Goal: Task Accomplishment & Management: Use online tool/utility

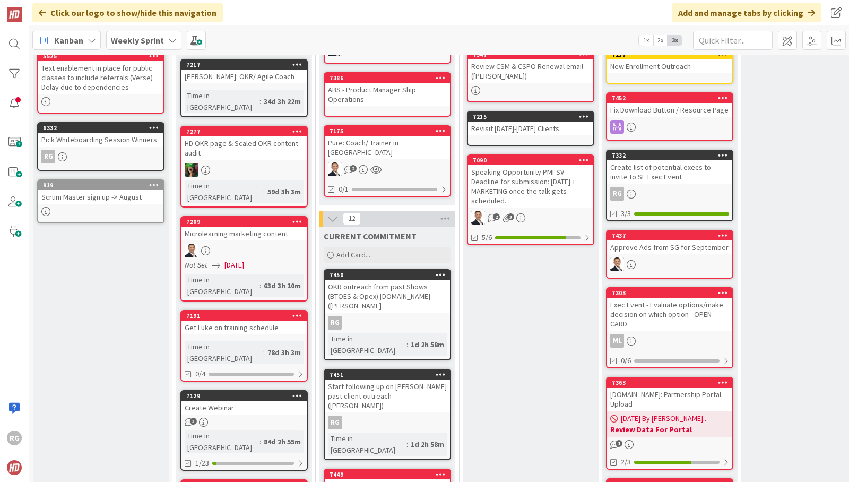
scroll to position [189, 0]
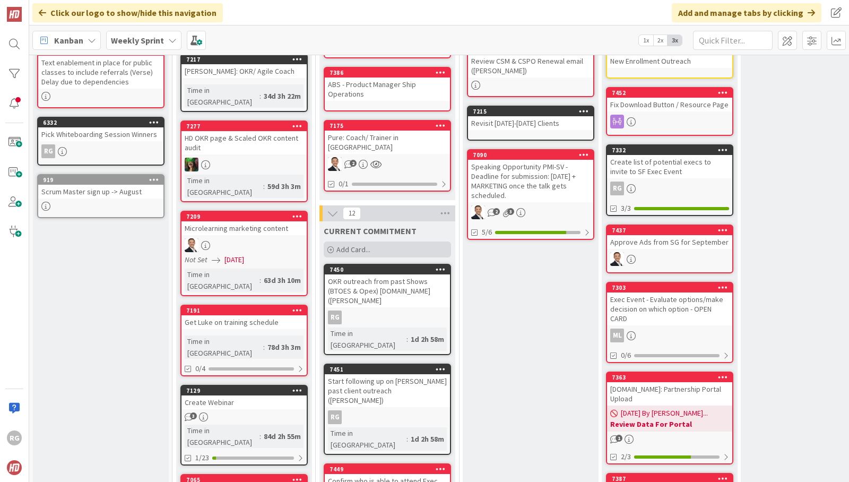
click at [366, 245] on span "Add Card..." at bounding box center [353, 250] width 34 height 10
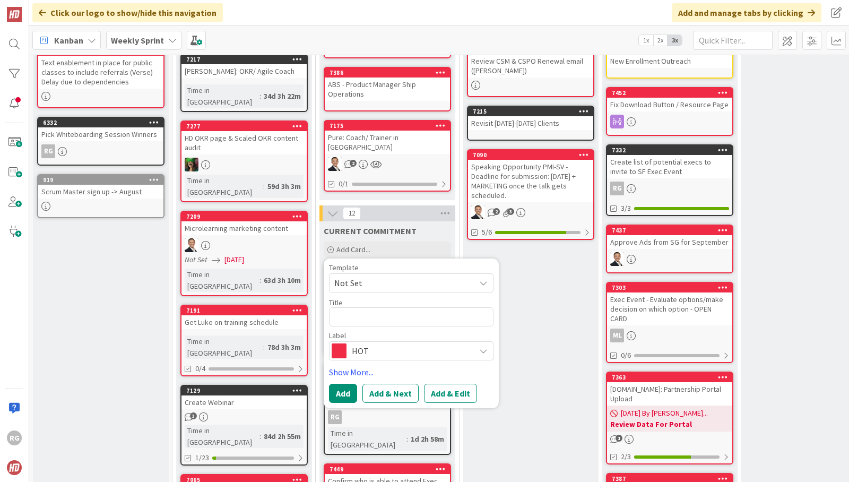
type textarea "x"
type textarea "h"
type textarea "x"
type textarea "hu"
type textarea "x"
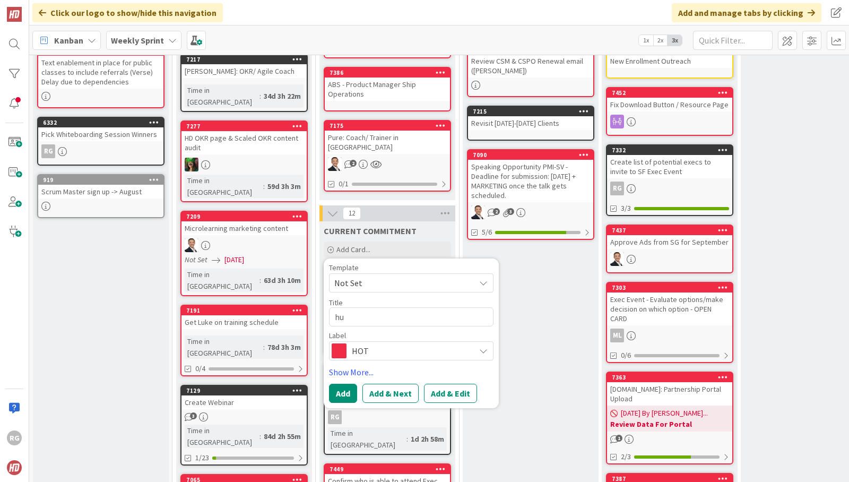
type textarea "hub"
type textarea "x"
type textarea "hubs"
type textarea "x"
type textarea "hubsp"
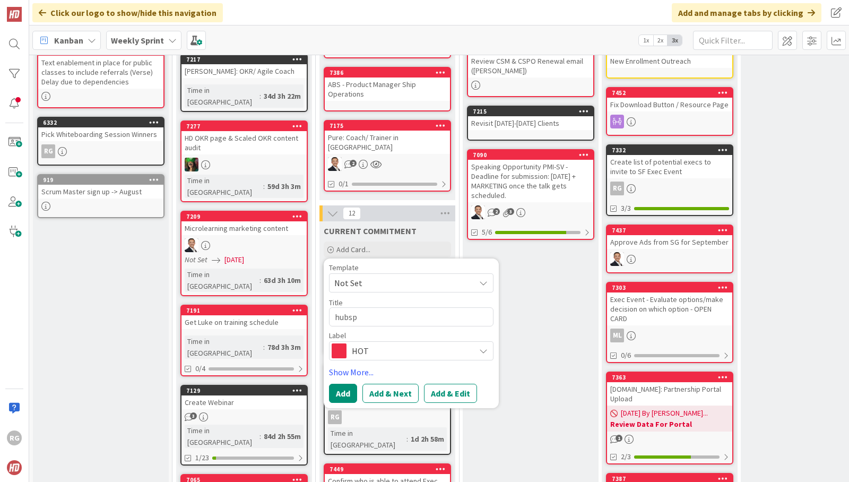
type textarea "x"
type textarea "hubspot"
type textarea "x"
type textarea "hubspot"
type textarea "x"
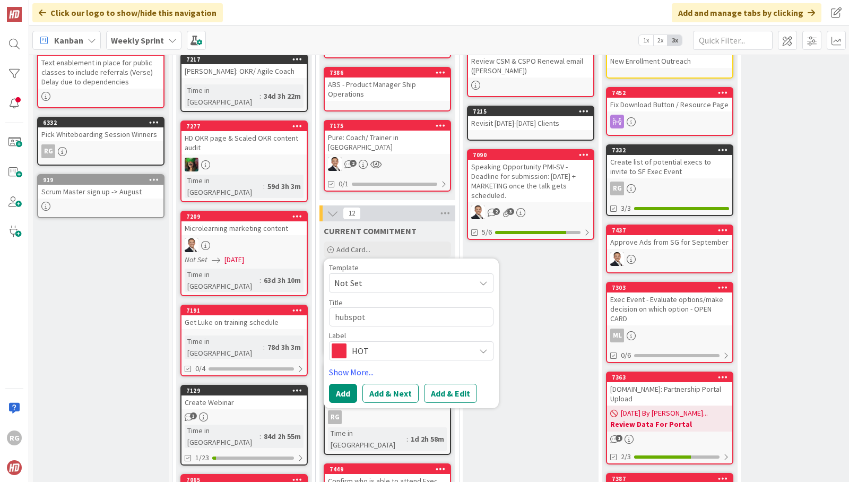
type textarea "hubspot R"
type textarea "x"
type textarea "hubspot Re"
type textarea "x"
type textarea "hubspot Ren"
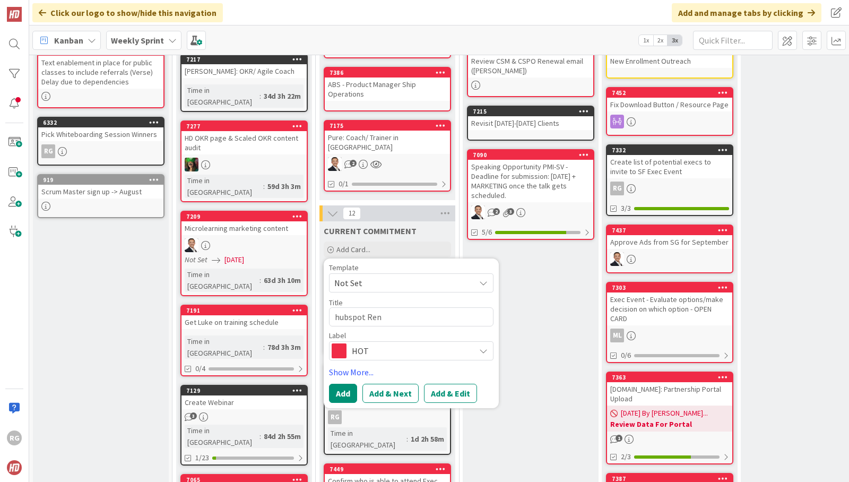
type textarea "x"
type textarea "hubspot [PERSON_NAME]"
type textarea "x"
type textarea "hubspot Renew"
type textarea "x"
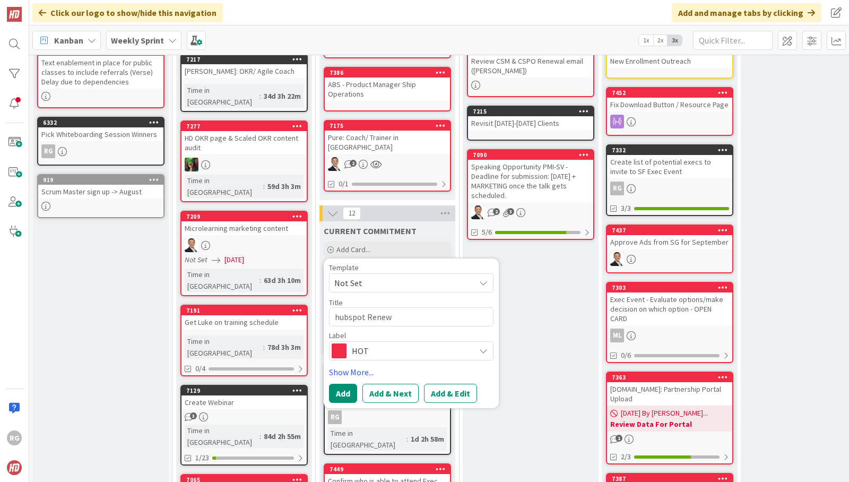
type textarea "hubspot Renewa"
type textarea "x"
type textarea "hubspot Renewal"
type textarea "x"
type textarea "hubspot Renewal"
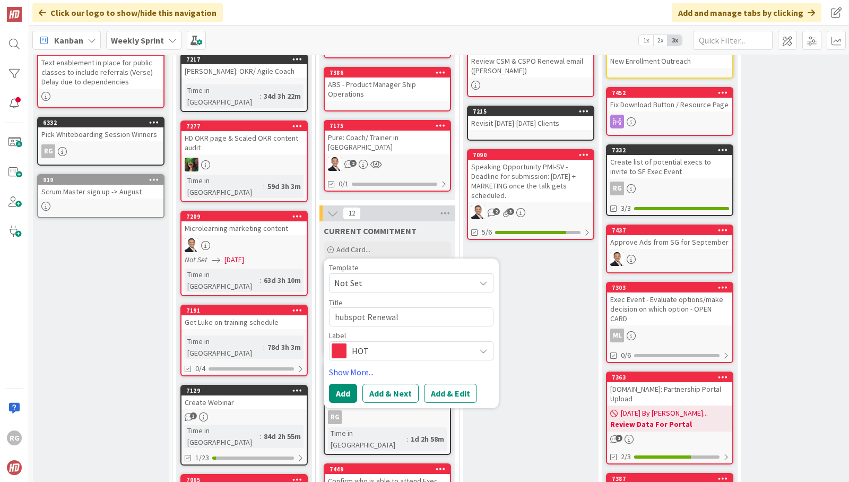
type textarea "x"
type textarea "hubspot Renewal L"
type textarea "x"
type textarea "hubspot Renewal La"
type textarea "x"
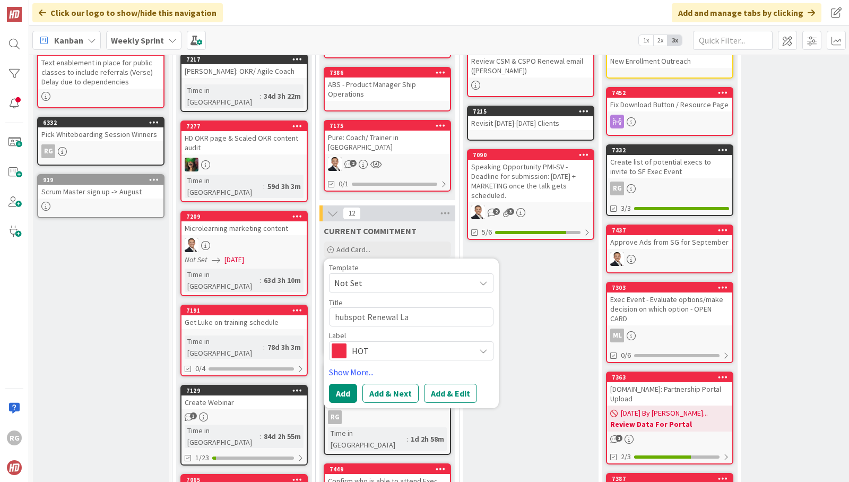
type textarea "hubspot Renewal Lay"
type textarea "x"
type textarea "hubspot Renewal Laye"
type textarea "x"
type textarea "hubspot [PERSON_NAME]"
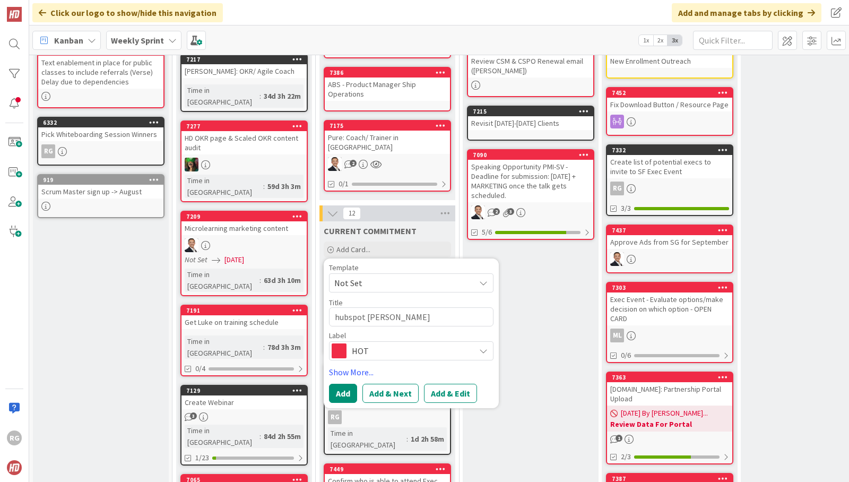
type textarea "x"
type textarea "hubspot [PERSON_NAME]"
type textarea "x"
type textarea "hubspot [PERSON_NAME] -"
type textarea "x"
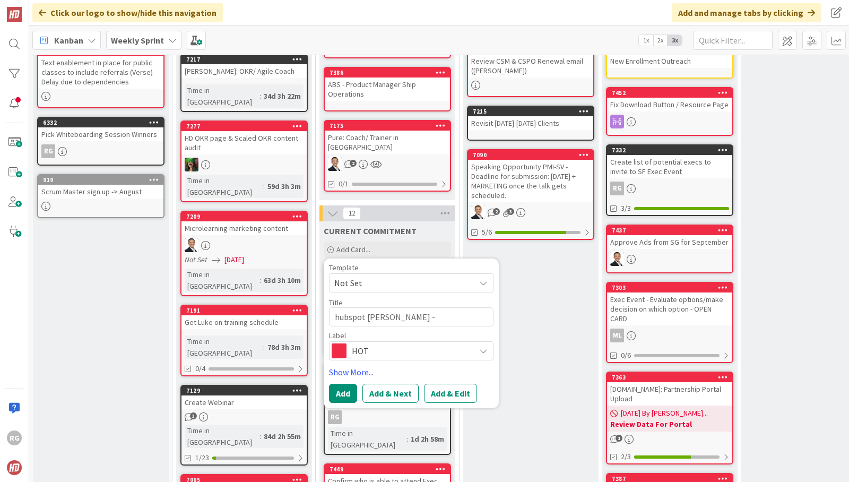
type textarea "hubspot [PERSON_NAME] -"
type textarea "x"
type textarea "hubspot Renewal Layer - S"
type textarea "x"
type textarea "hubspot [PERSON_NAME]"
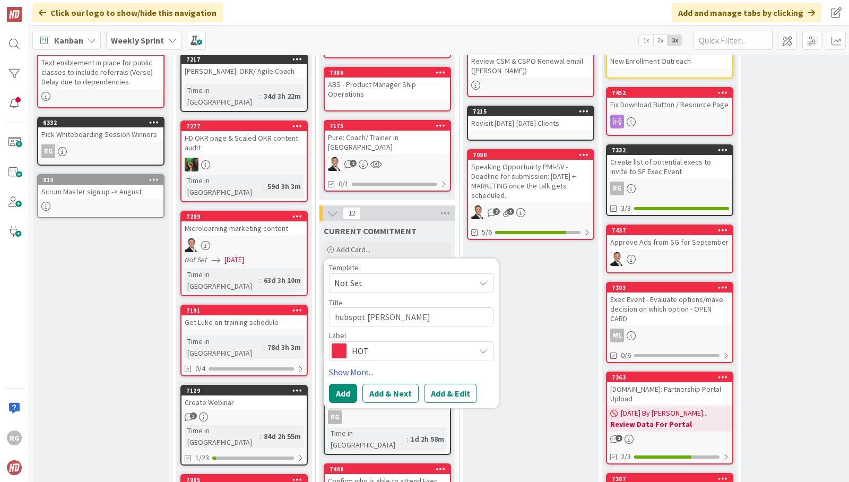
type textarea "x"
type textarea "hubspot Renewal Layer - Sale"
type textarea "x"
type textarea "hubspot [PERSON_NAME]"
click at [480, 279] on icon at bounding box center [483, 283] width 8 height 8
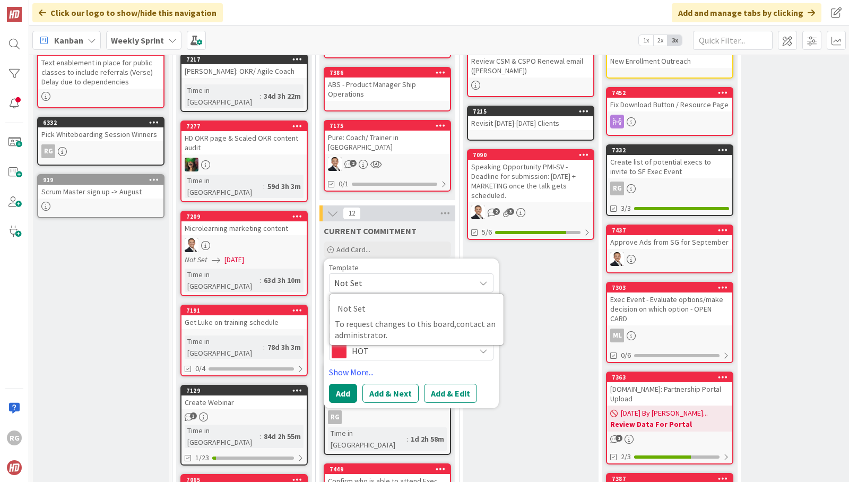
click at [418, 276] on span "Not Set" at bounding box center [400, 283] width 133 height 14
click at [343, 384] on button "Add" at bounding box center [343, 393] width 28 height 19
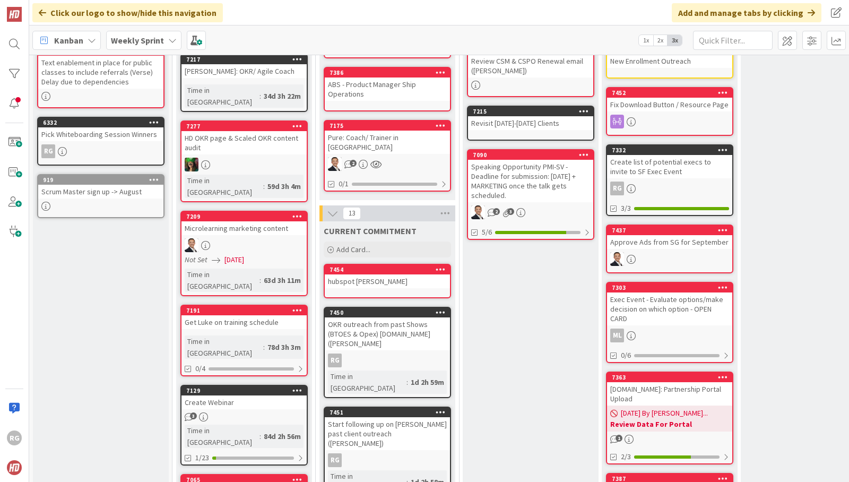
click at [380, 274] on div "hubspot [PERSON_NAME]" at bounding box center [387, 281] width 125 height 14
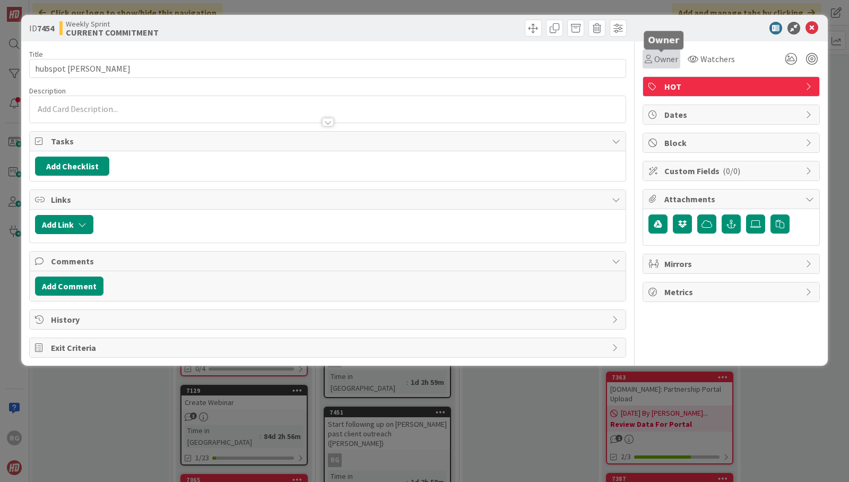
click at [670, 60] on span "Owner" at bounding box center [666, 59] width 24 height 13
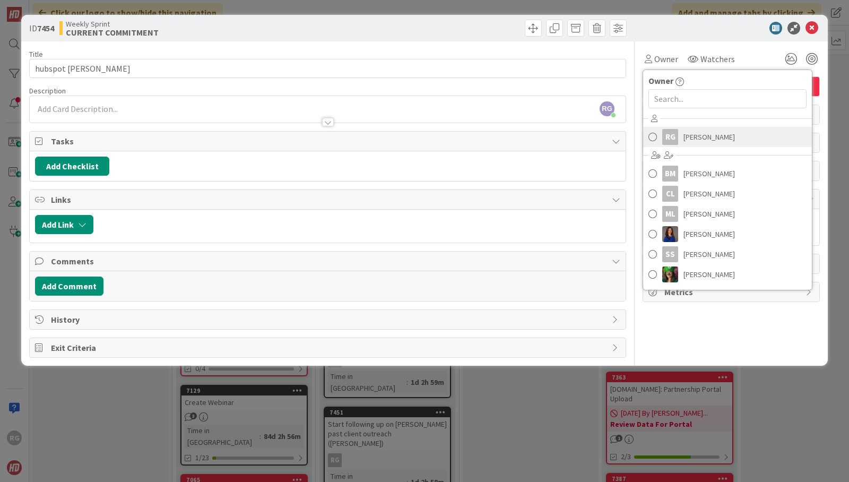
click at [698, 133] on span "[PERSON_NAME]" at bounding box center [709, 137] width 51 height 16
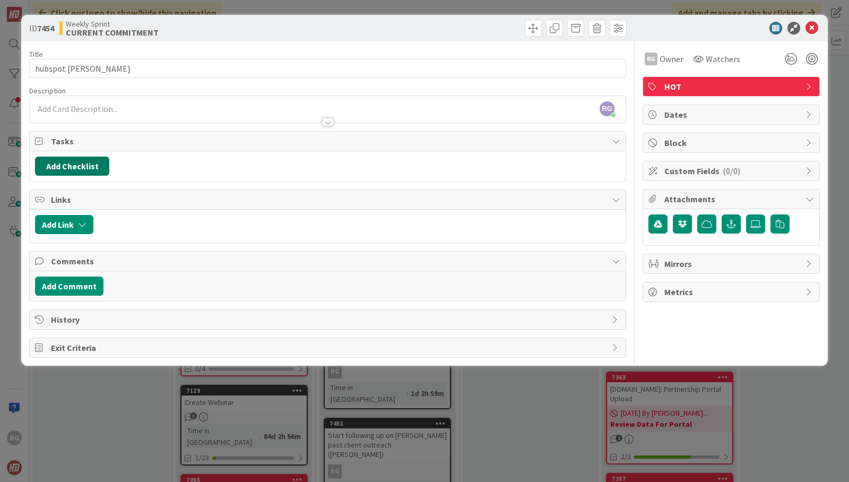
click at [76, 167] on button "Add Checklist" at bounding box center [72, 166] width 74 height 19
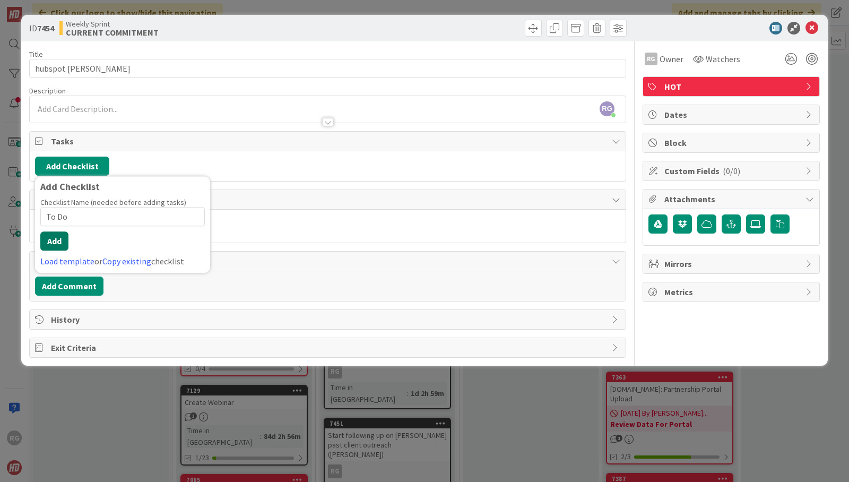
type input "To Do"
click at [59, 240] on button "Add" at bounding box center [54, 240] width 28 height 19
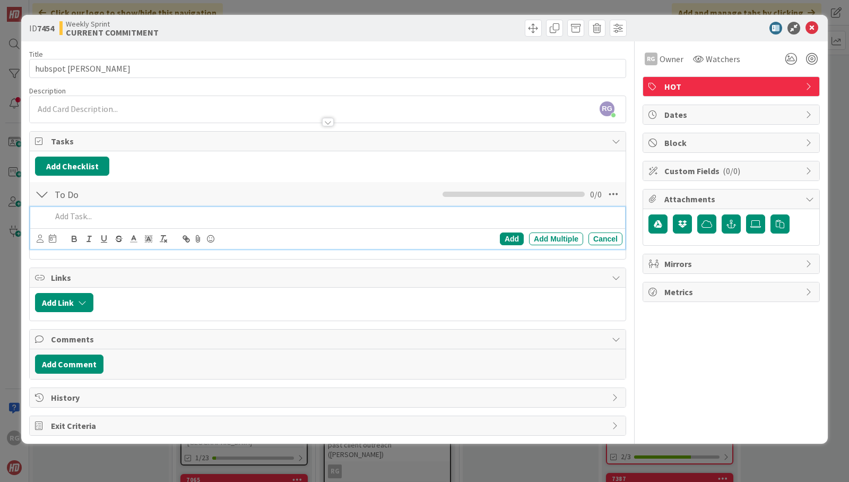
click at [61, 215] on p at bounding box center [334, 216] width 567 height 12
click at [513, 236] on div "Add" at bounding box center [512, 238] width 24 height 13
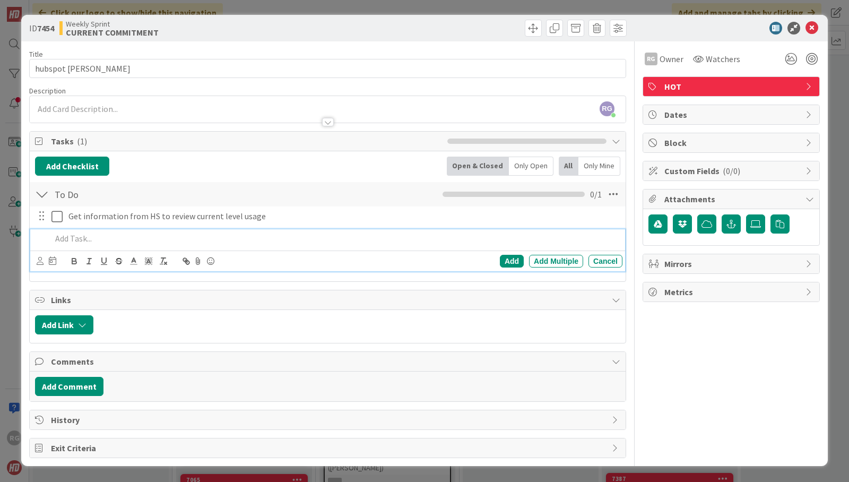
click at [66, 236] on p at bounding box center [334, 238] width 567 height 12
click at [513, 255] on div "Add" at bounding box center [512, 261] width 24 height 13
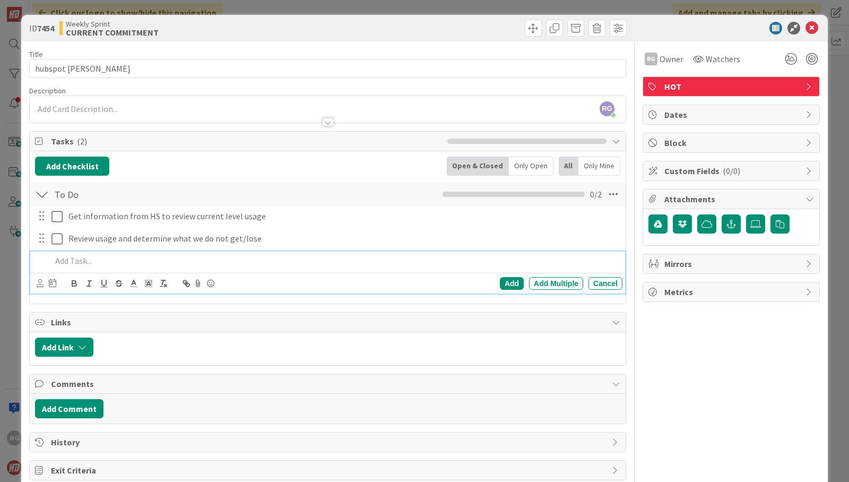
click at [82, 259] on p at bounding box center [334, 261] width 567 height 12
click at [503, 282] on div "Add" at bounding box center [512, 283] width 24 height 13
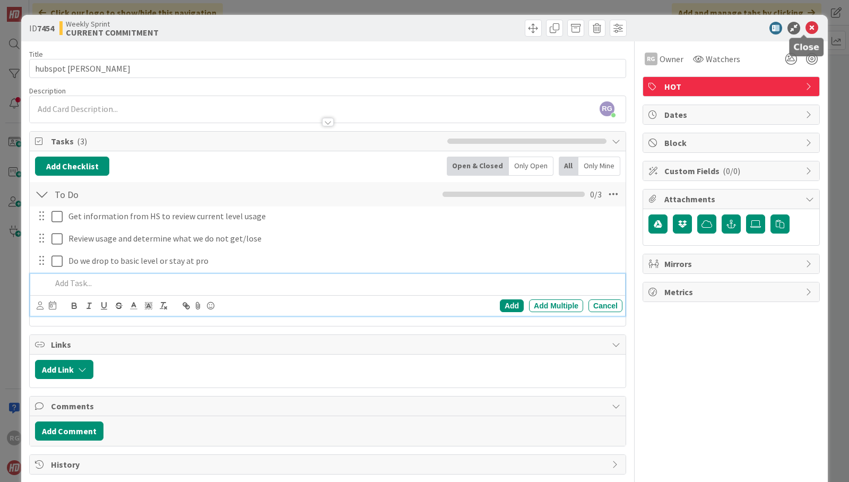
click at [806, 25] on icon at bounding box center [812, 28] width 13 height 13
